Goal: Task Accomplishment & Management: Complete application form

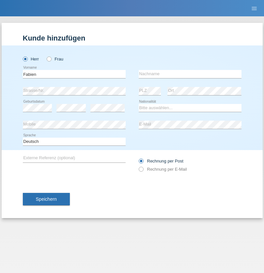
type input "Fabien"
click at [190, 74] on input "text" at bounding box center [190, 74] width 103 height 8
type input "Baer"
select select "CH"
radio input "true"
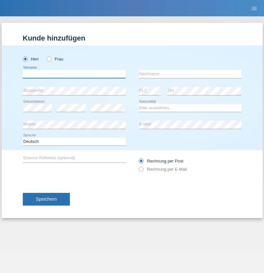
click at [74, 74] on input "text" at bounding box center [74, 74] width 103 height 8
type input "Getuart"
click at [190, 74] on input "text" at bounding box center [190, 74] width 103 height 8
type input "Bytyqi"
select select "XK"
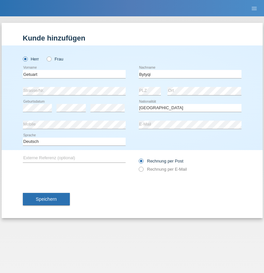
select select "C"
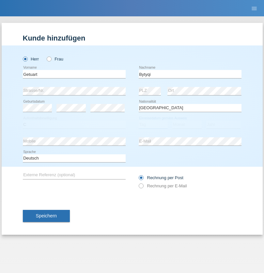
select select "12"
select select "06"
select select "2018"
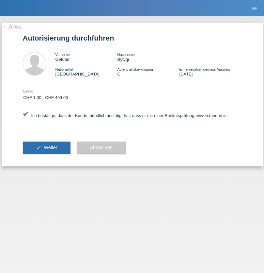
select select "1"
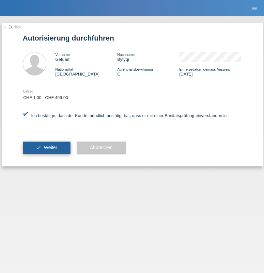
click at [46, 147] on span "Weiter" at bounding box center [50, 147] width 13 height 5
